Goal: Transaction & Acquisition: Book appointment/travel/reservation

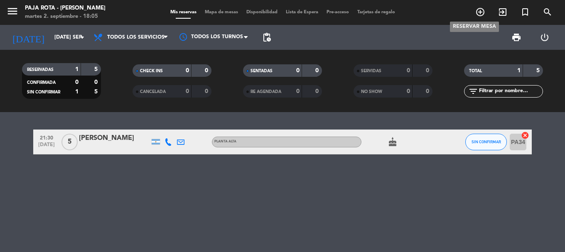
click at [480, 13] on icon "add_circle_outline" at bounding box center [480, 12] width 10 height 10
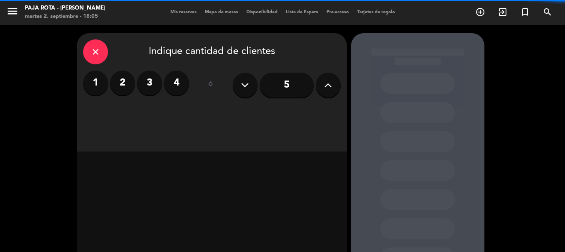
click at [333, 92] on button at bounding box center [328, 85] width 25 height 25
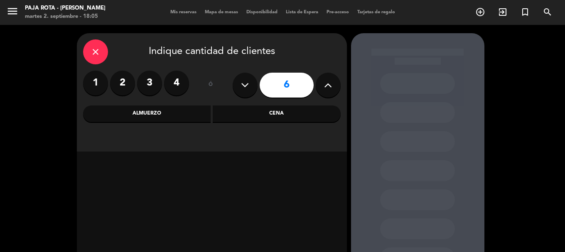
click at [333, 92] on button at bounding box center [328, 85] width 25 height 25
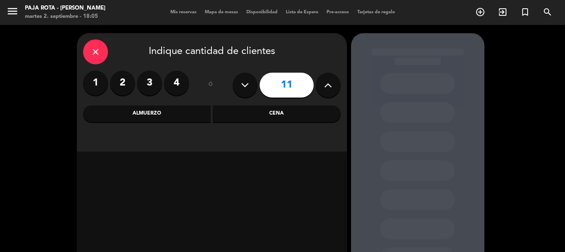
click at [333, 92] on button at bounding box center [328, 85] width 25 height 25
click at [332, 92] on button at bounding box center [328, 85] width 25 height 25
type input "13"
click at [250, 120] on div "Cena" at bounding box center [277, 113] width 128 height 17
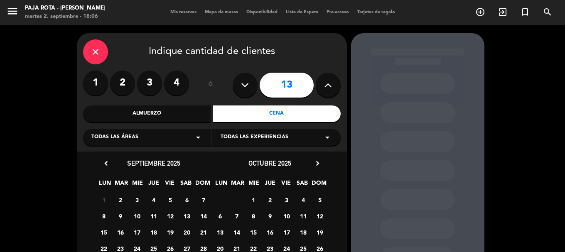
click at [120, 201] on span "2" at bounding box center [120, 200] width 14 height 14
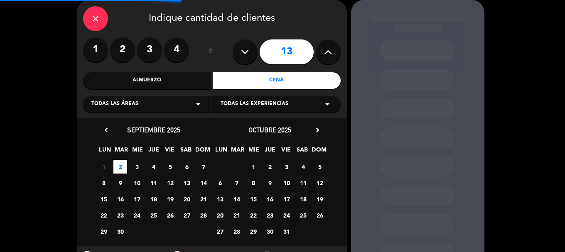
scroll to position [75, 0]
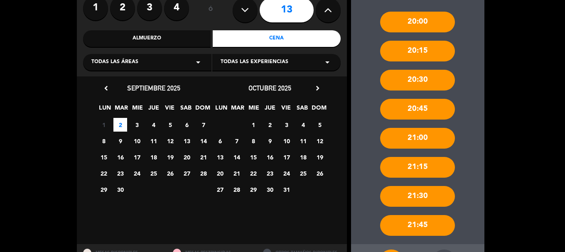
click at [421, 137] on div "21:00" at bounding box center [417, 138] width 75 height 21
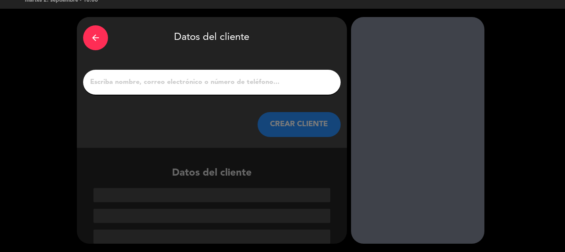
scroll to position [21, 0]
click at [230, 83] on input "1" at bounding box center [211, 82] width 245 height 12
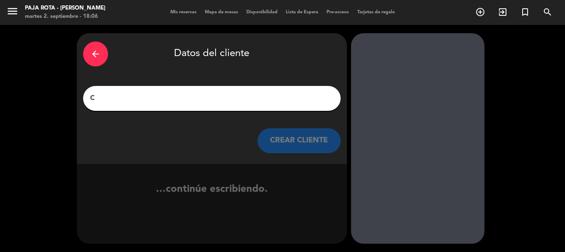
scroll to position [0, 0]
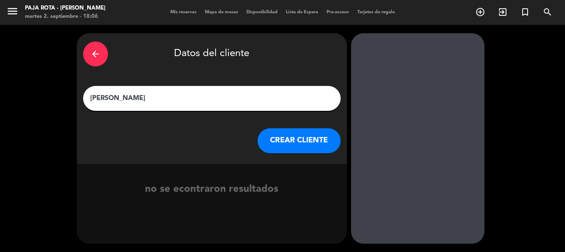
type input "[PERSON_NAME]"
click at [306, 144] on button "CREAR CLIENTE" at bounding box center [298, 140] width 83 height 25
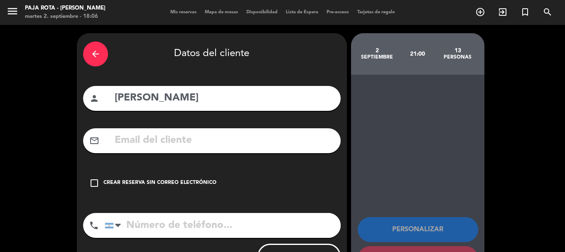
click at [96, 188] on icon "check_box_outline_blank" at bounding box center [94, 183] width 10 height 10
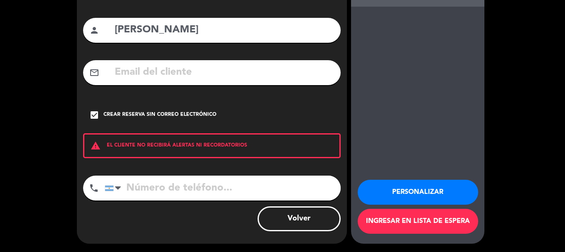
scroll to position [83, 0]
click at [164, 197] on input "tel" at bounding box center [223, 188] width 236 height 25
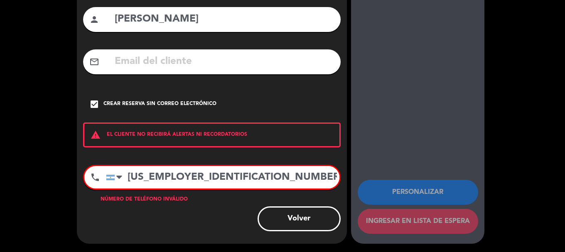
type input "11-52489232"
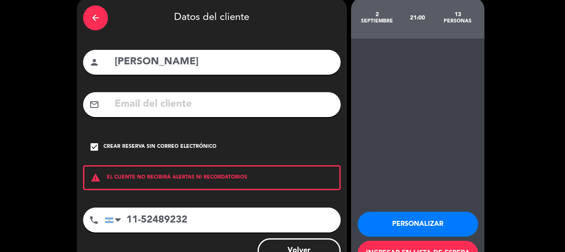
scroll to position [88, 0]
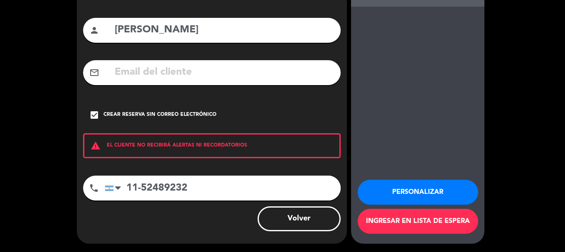
click at [199, 186] on input "11-52489232" at bounding box center [223, 188] width 236 height 25
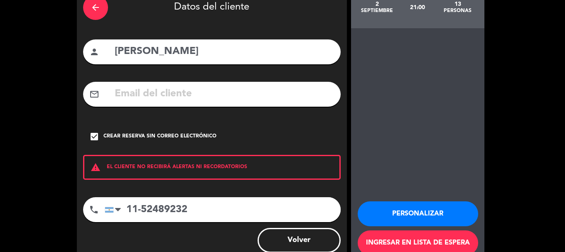
scroll to position [5, 0]
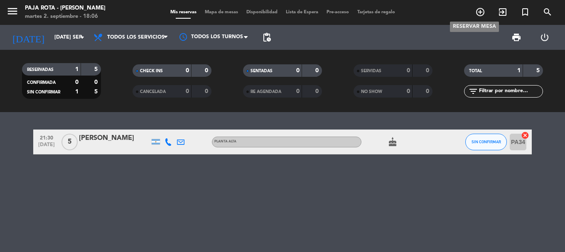
click at [477, 16] on icon "add_circle_outline" at bounding box center [480, 12] width 10 height 10
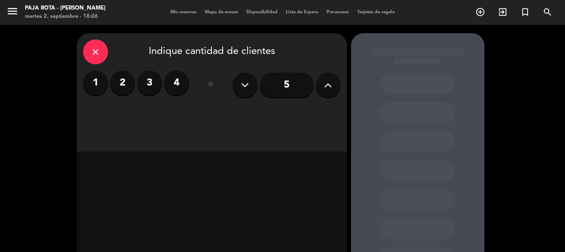
click at [336, 87] on button at bounding box center [328, 85] width 25 height 25
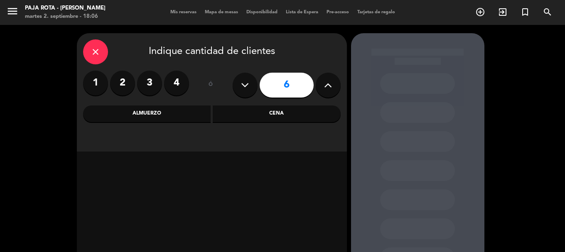
click at [336, 87] on button at bounding box center [328, 85] width 25 height 25
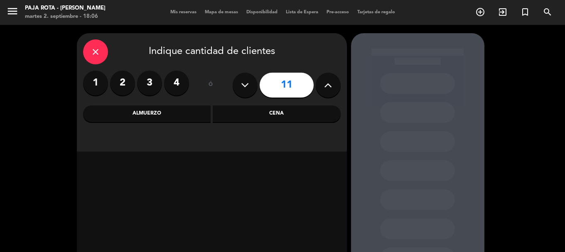
click at [336, 87] on button at bounding box center [328, 85] width 25 height 25
type input "13"
click at [295, 112] on div "Cena" at bounding box center [277, 113] width 128 height 17
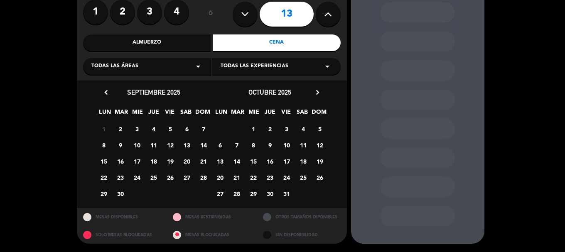
scroll to position [75, 0]
click at [120, 128] on span "2" at bounding box center [120, 129] width 14 height 14
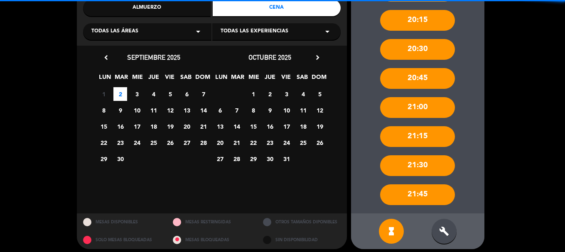
scroll to position [111, 0]
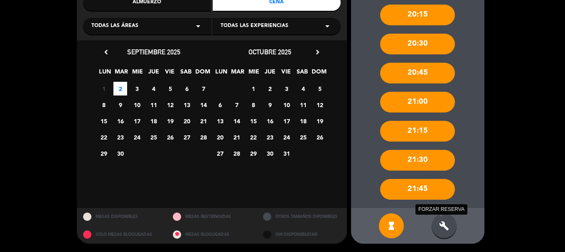
click at [439, 225] on icon "build" at bounding box center [444, 226] width 10 height 10
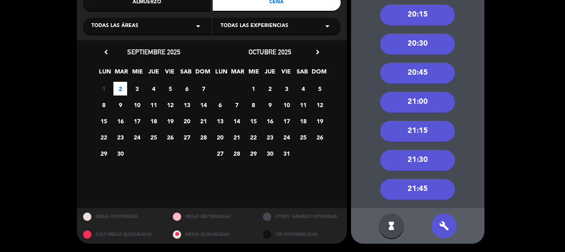
click at [410, 96] on div "21:00" at bounding box center [417, 102] width 75 height 21
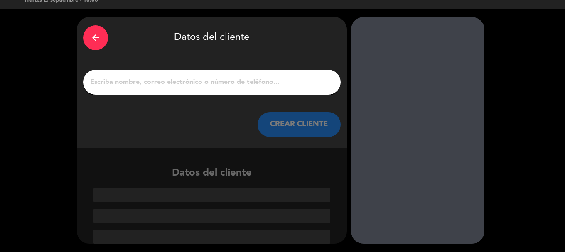
click at [183, 85] on input "1" at bounding box center [211, 82] width 245 height 12
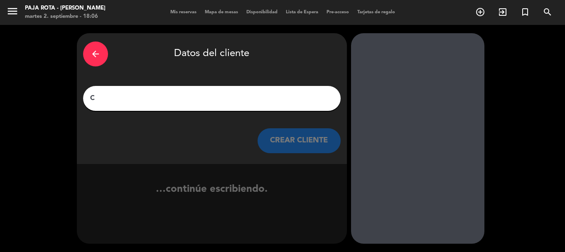
scroll to position [0, 0]
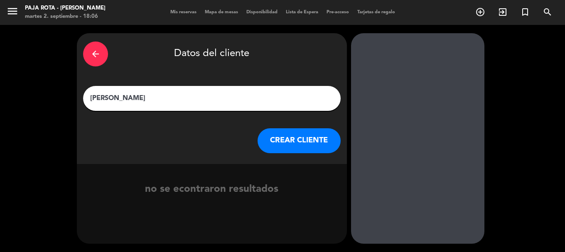
type input "[PERSON_NAME]"
click at [274, 148] on button "CREAR CLIENTE" at bounding box center [298, 140] width 83 height 25
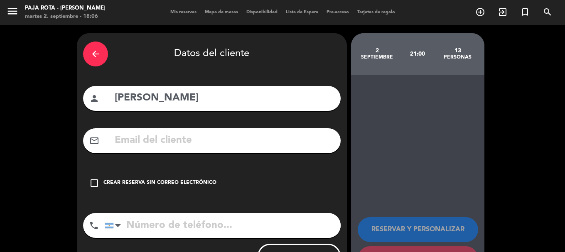
click at [95, 188] on icon "check_box_outline_blank" at bounding box center [94, 183] width 10 height 10
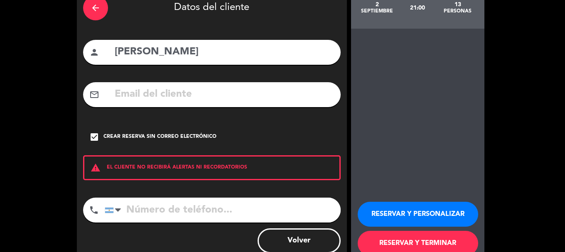
scroll to position [83, 0]
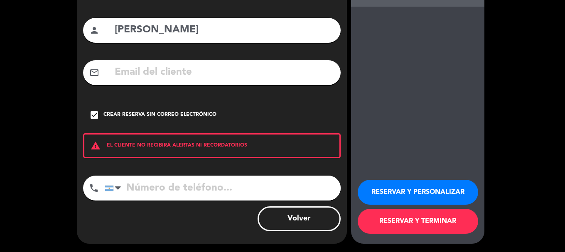
click at [153, 191] on input "tel" at bounding box center [223, 188] width 236 height 25
type input "11-52489232"
click at [417, 227] on button "RESERVAR Y TERMINAR" at bounding box center [417, 221] width 120 height 25
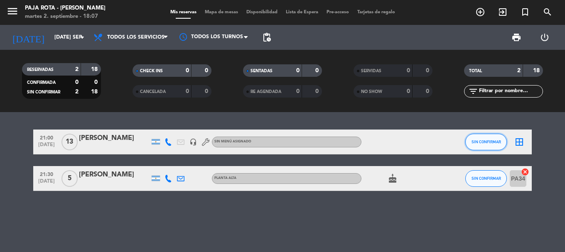
click at [493, 142] on button "SIN CONFIRMAR" at bounding box center [486, 142] width 42 height 17
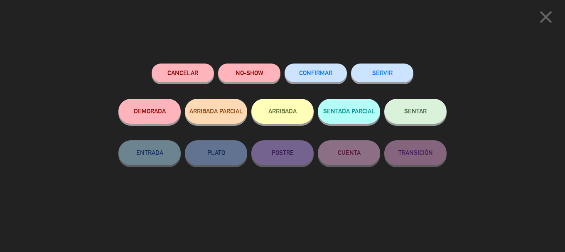
drag, startPoint x: 324, startPoint y: 73, endPoint x: 329, endPoint y: 80, distance: 8.3
click at [324, 74] on span "CONFIRMAR" at bounding box center [315, 72] width 33 height 7
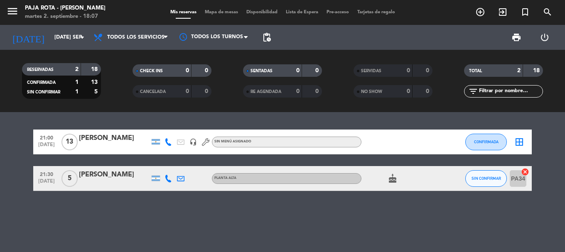
click at [394, 183] on icon "cake" at bounding box center [392, 179] width 10 height 10
click at [402, 233] on div "21:00 [DATE] [PERSON_NAME] headset_mic Sin menú asignado CONFIRMADA border_all …" at bounding box center [282, 182] width 565 height 140
click at [169, 182] on icon at bounding box center [167, 178] width 7 height 7
click at [515, 187] on input "PA34" at bounding box center [517, 178] width 17 height 17
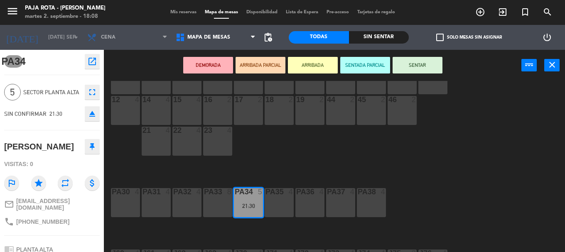
scroll to position [15, 0]
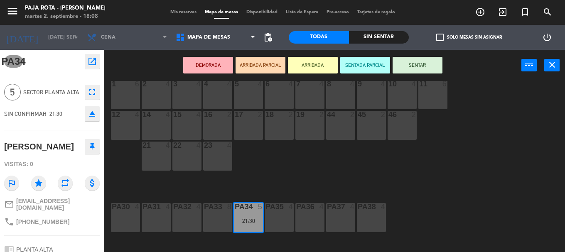
click at [407, 89] on div "10 4" at bounding box center [401, 94] width 29 height 29
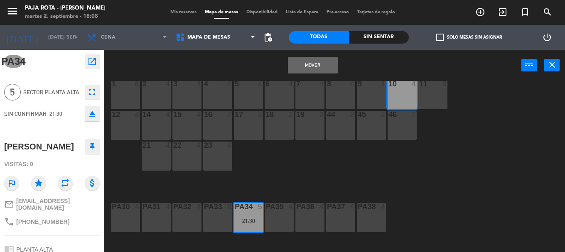
click at [436, 90] on div "11 6" at bounding box center [432, 94] width 29 height 29
click at [397, 99] on div "10 4" at bounding box center [401, 94] width 29 height 29
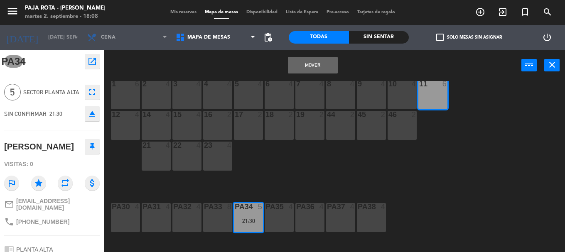
click at [318, 66] on button "Mover" at bounding box center [313, 65] width 50 height 17
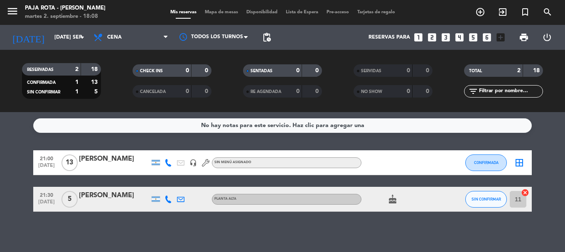
scroll to position [9, 0]
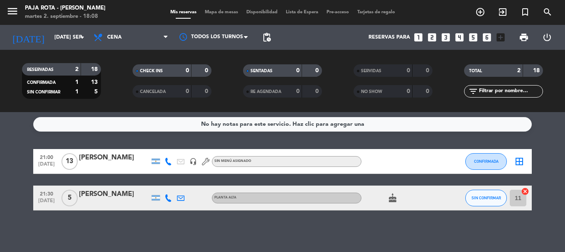
drag, startPoint x: 486, startPoint y: 173, endPoint x: 486, endPoint y: 188, distance: 14.5
click at [486, 174] on div "21:00 [DATE] [PERSON_NAME] headset_mic Sin menú asignado CONFIRMADA border_all …" at bounding box center [282, 179] width 498 height 61
click at [486, 208] on div "SIN CONFIRMAR" at bounding box center [486, 198] width 42 height 24
click at [486, 182] on div "21:00 [DATE] [PERSON_NAME] headset_mic Sin menú asignado CONFIRMADA border_all …" at bounding box center [282, 179] width 498 height 61
click at [487, 195] on button "SIN CONFIRMAR" at bounding box center [486, 198] width 42 height 17
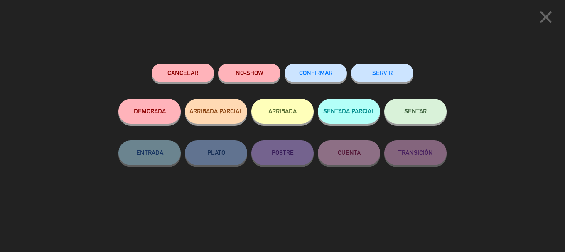
click at [329, 74] on span "CONFIRMAR" at bounding box center [315, 72] width 33 height 7
